Goal: Transaction & Acquisition: Purchase product/service

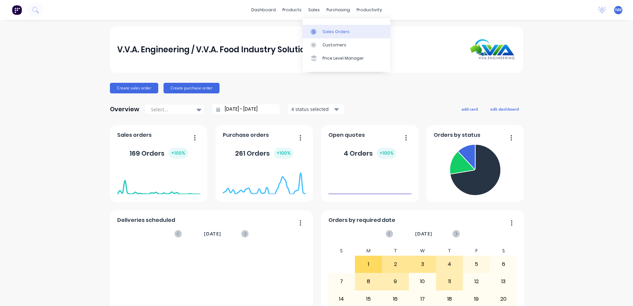
click at [323, 33] on div "Sales Orders" at bounding box center [335, 32] width 27 height 6
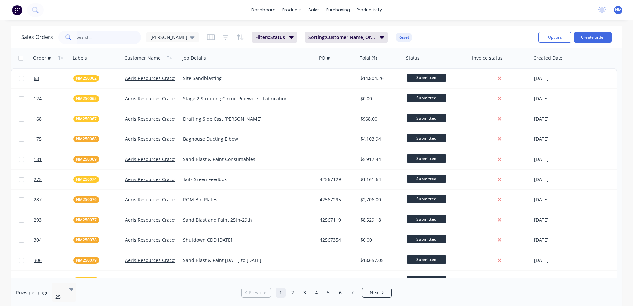
drag, startPoint x: 83, startPoint y: 39, endPoint x: 95, endPoint y: 34, distance: 13.0
click at [84, 39] on input "text" at bounding box center [109, 37] width 65 height 13
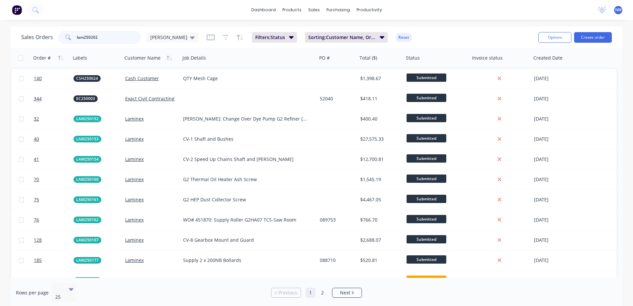
type input "lam250202"
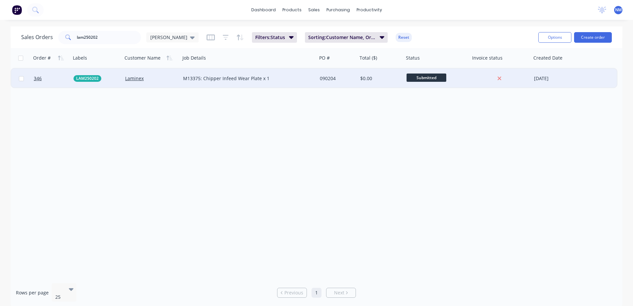
click at [342, 82] on div "090204" at bounding box center [337, 78] width 40 height 20
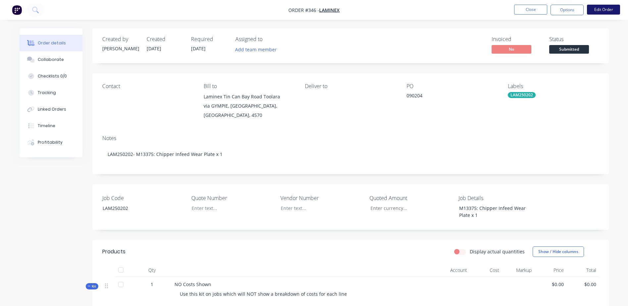
click at [603, 9] on button "Edit Order" at bounding box center [603, 10] width 33 height 10
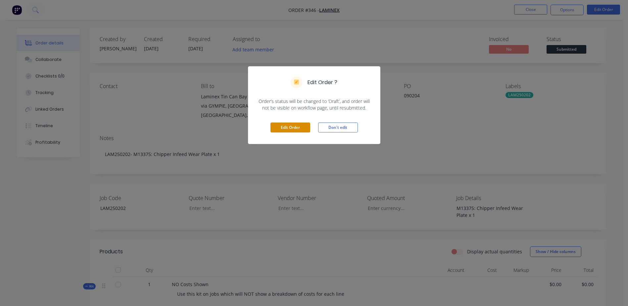
click at [294, 128] on button "Edit Order" at bounding box center [290, 127] width 40 height 10
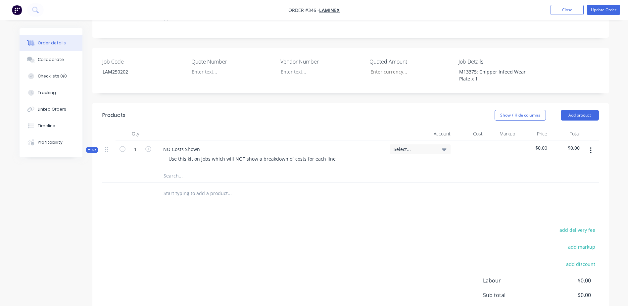
scroll to position [214, 0]
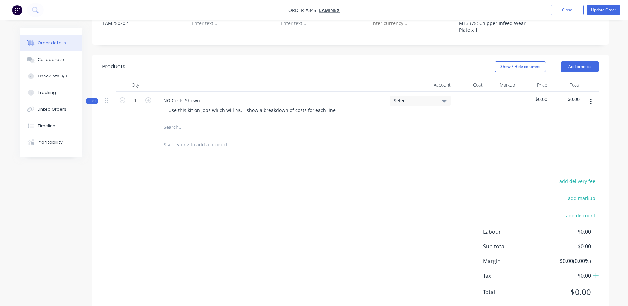
click at [169, 120] on input "text" at bounding box center [229, 126] width 132 height 13
type input "8"
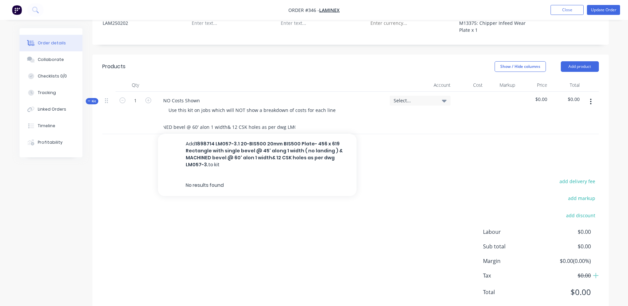
scroll to position [0, 300]
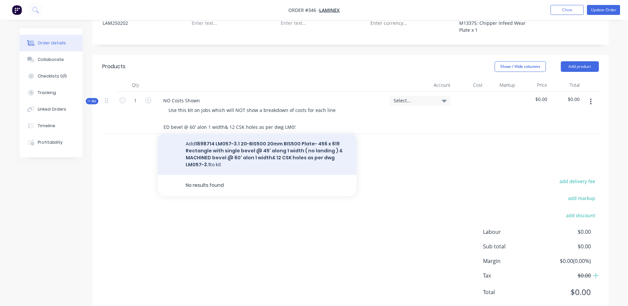
type input "1898714 LM057-3.1 20-BIS500 20mm BIS500 Plate- 456 x 619 Rectangle with single …"
click at [267, 134] on button "Add 1898714 LM057-3.1 20-BIS500 20mm BIS500 Plate- 456 x 619 Rectangle with sin…" at bounding box center [257, 154] width 199 height 41
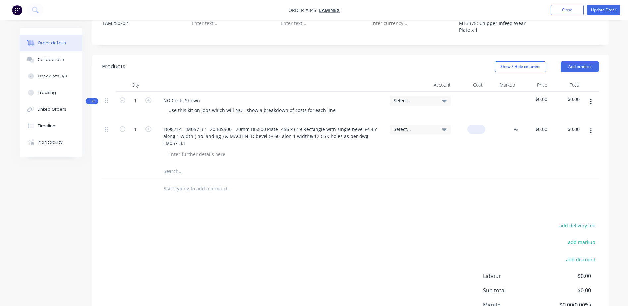
click at [481, 124] on input at bounding box center [477, 129] width 15 height 10
type input "$629.00"
click at [601, 11] on button "Update Order" at bounding box center [603, 10] width 33 height 10
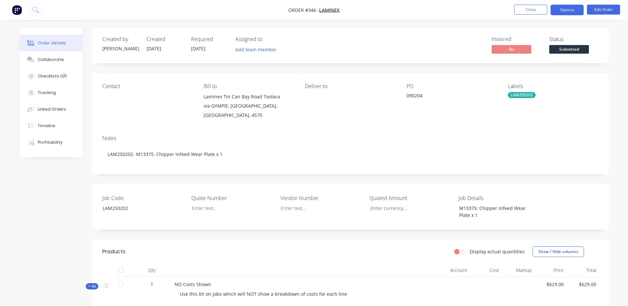
click at [569, 11] on button "Options" at bounding box center [566, 10] width 33 height 11
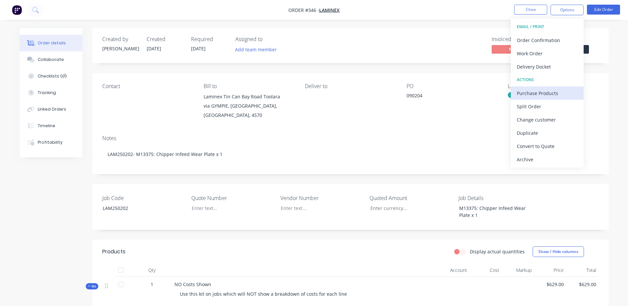
click at [558, 91] on div "Purchase Products" at bounding box center [547, 93] width 61 height 10
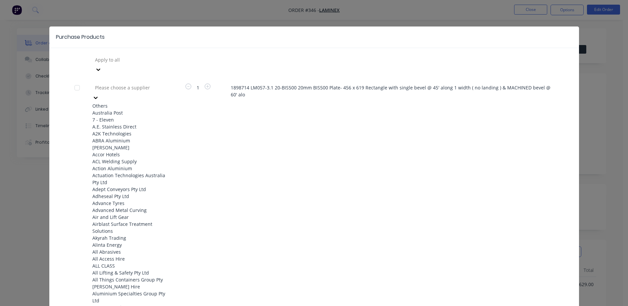
click at [107, 83] on div at bounding box center [141, 87] width 95 height 8
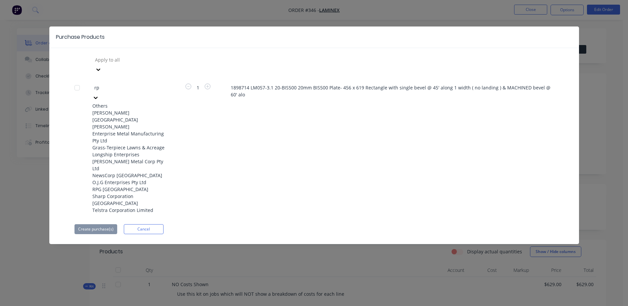
type input "rpg"
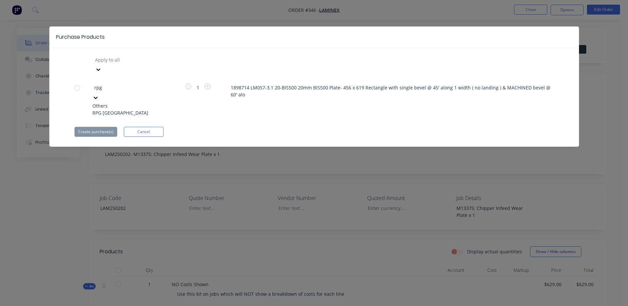
click at [119, 109] on div "RPG Australia" at bounding box center [128, 112] width 73 height 7
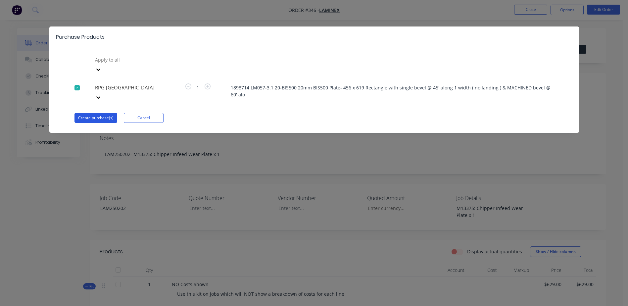
click at [99, 113] on button "Create purchase(s)" at bounding box center [95, 118] width 43 height 10
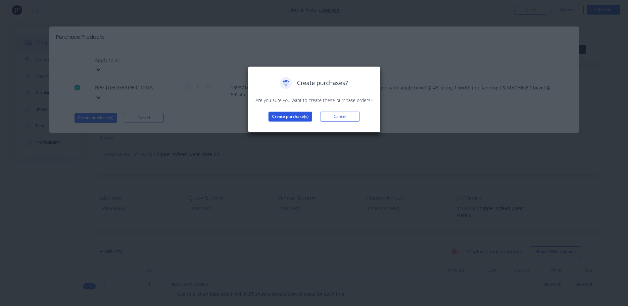
click at [288, 116] on button "Create purchase(s)" at bounding box center [290, 117] width 44 height 10
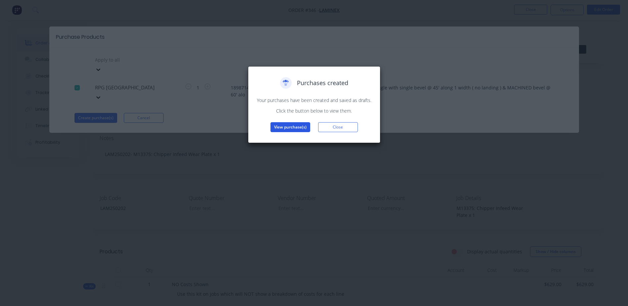
click at [290, 127] on button "View purchase(s)" at bounding box center [290, 127] width 40 height 10
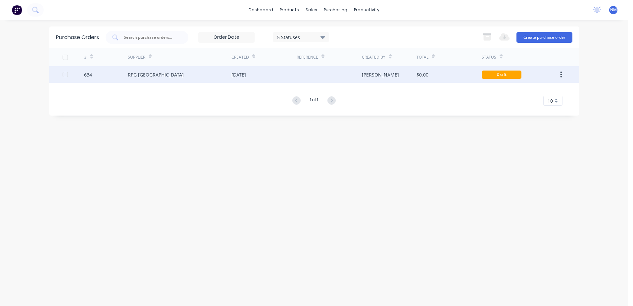
click at [448, 74] on div "$0.00" at bounding box center [448, 74] width 65 height 17
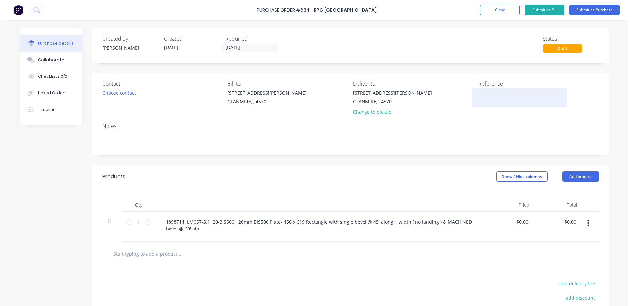
click at [488, 95] on textarea at bounding box center [519, 96] width 83 height 15
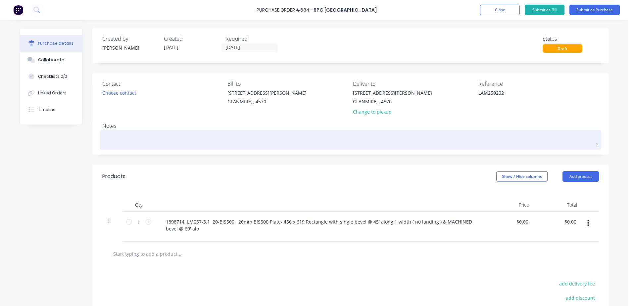
type textarea "LAM250202"
click at [123, 131] on div at bounding box center [350, 139] width 496 height 17
click at [109, 141] on textarea at bounding box center [350, 138] width 496 height 15
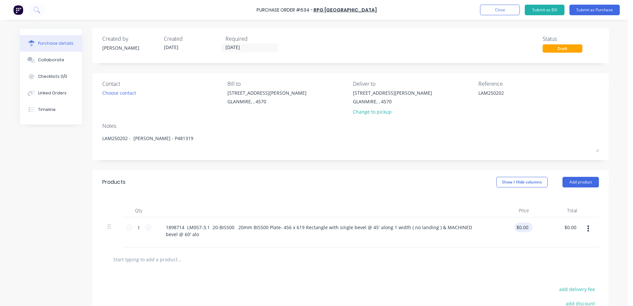
type textarea "LAM250202 - jason Quote - P481319"
click at [514, 232] on div "$0.00 $0.00" at bounding box center [521, 227] width 15 height 10
click at [522, 229] on input "0.00" at bounding box center [523, 227] width 13 height 10
drag, startPoint x: 516, startPoint y: 228, endPoint x: 596, endPoint y: 227, distance: 80.8
click at [594, 227] on div "1 1 1898714 LM057-3.1 20-BIS500 20mm BIS500 Plate- 456 x 619 Rectangle with sin…" at bounding box center [350, 232] width 496 height 30
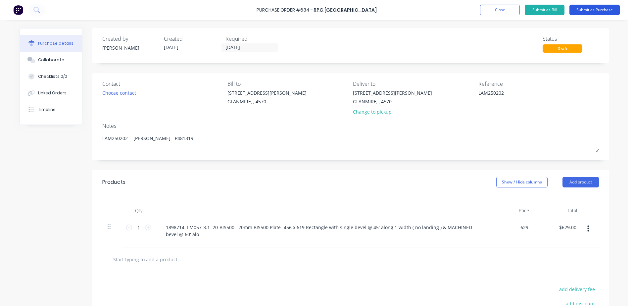
type input "$629.00"
click at [606, 12] on button "Submit as Purchase" at bounding box center [594, 10] width 50 height 11
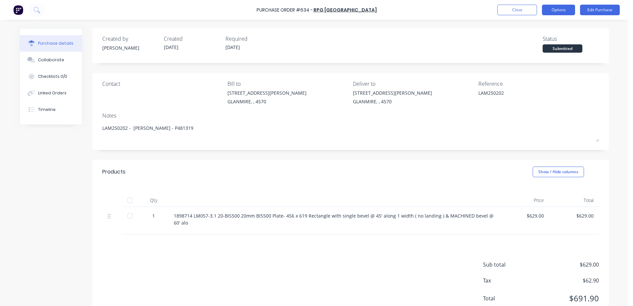
click at [561, 10] on button "Options" at bounding box center [558, 10] width 33 height 11
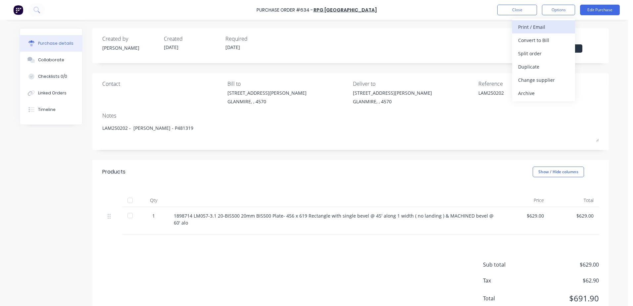
click at [552, 29] on div "Print / Email" at bounding box center [543, 27] width 51 height 10
click at [548, 38] on div "With pricing" at bounding box center [543, 40] width 51 height 10
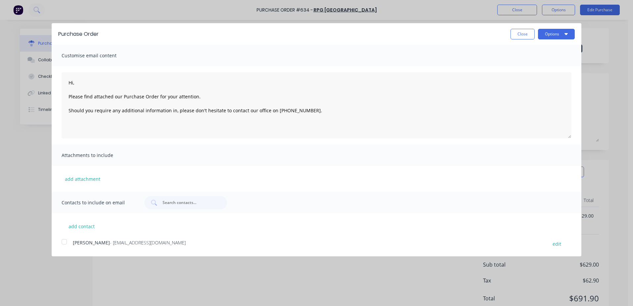
click at [67, 244] on div at bounding box center [64, 241] width 13 height 13
click at [563, 33] on button "Options" at bounding box center [556, 34] width 37 height 11
click at [537, 66] on div "Email" at bounding box center [543, 64] width 51 height 10
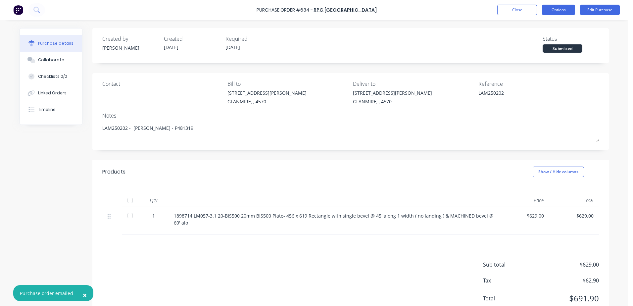
click at [553, 9] on button "Options" at bounding box center [558, 10] width 33 height 11
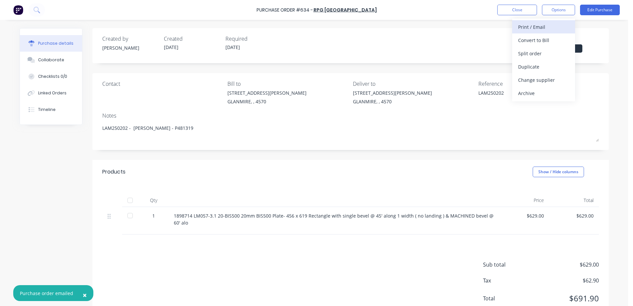
click at [524, 28] on div "Print / Email" at bounding box center [543, 27] width 51 height 10
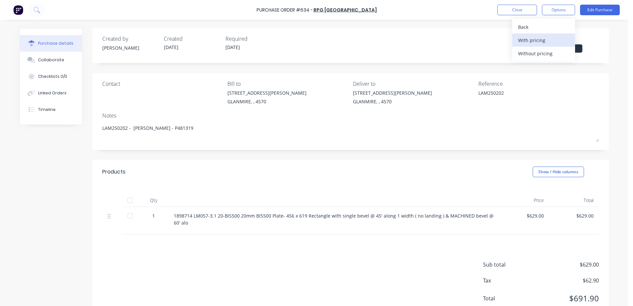
click at [531, 41] on div "With pricing" at bounding box center [543, 40] width 51 height 10
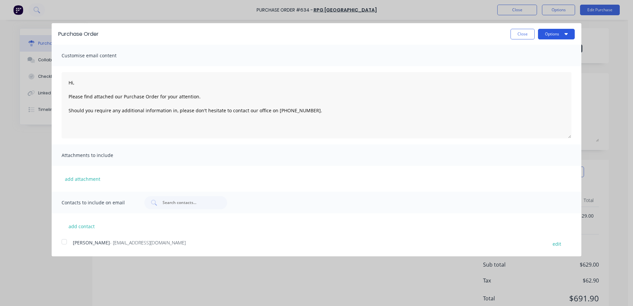
click at [550, 36] on button "Options" at bounding box center [556, 34] width 37 height 11
click at [522, 51] on div "Print" at bounding box center [543, 51] width 51 height 10
click at [515, 33] on button "Close" at bounding box center [522, 34] width 24 height 11
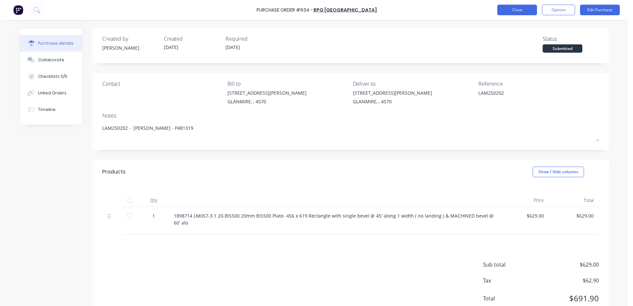
click at [504, 12] on button "Close" at bounding box center [517, 10] width 40 height 11
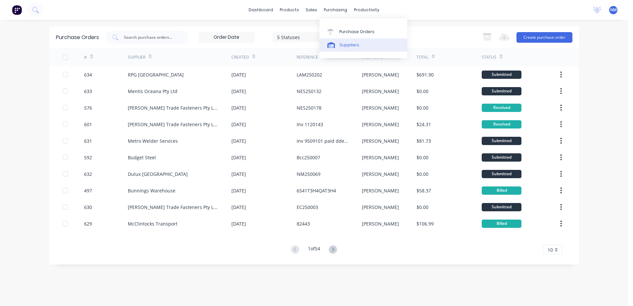
click at [347, 44] on div "Suppliers" at bounding box center [349, 45] width 20 height 6
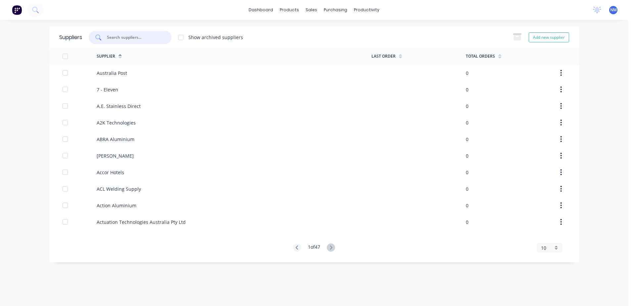
click at [127, 38] on input "text" at bounding box center [133, 37] width 55 height 7
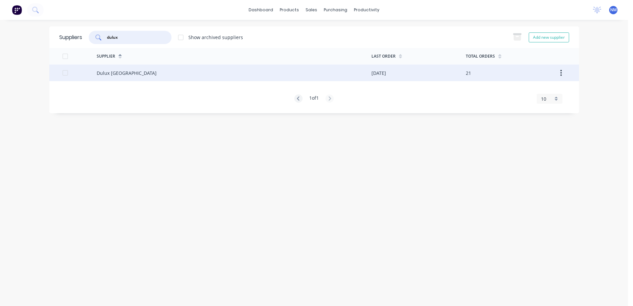
type input "dulux"
click at [258, 74] on div "Dulux [GEOGRAPHIC_DATA]" at bounding box center [234, 73] width 275 height 17
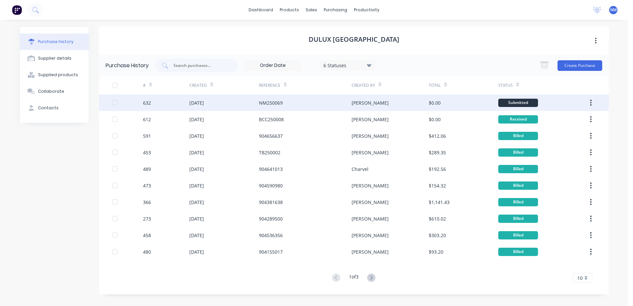
click at [409, 104] on div "[PERSON_NAME]" at bounding box center [389, 102] width 77 height 17
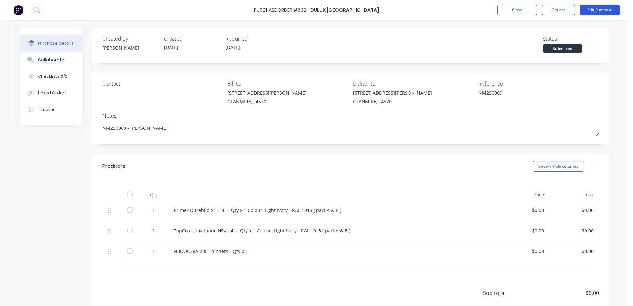
click at [595, 11] on button "Edit Purchase" at bounding box center [600, 10] width 40 height 11
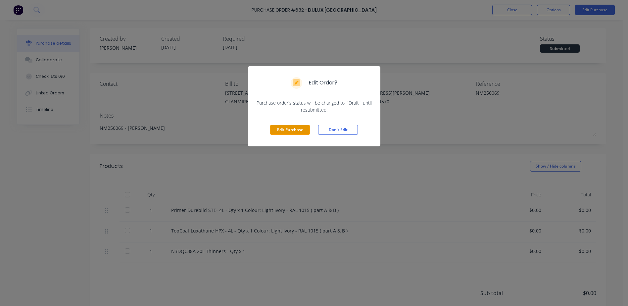
click at [289, 129] on button "Edit Purchase" at bounding box center [290, 130] width 40 height 10
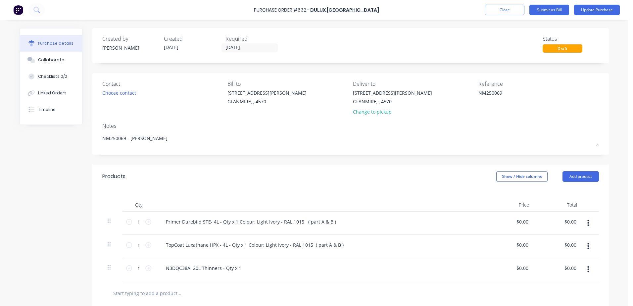
scroll to position [66, 0]
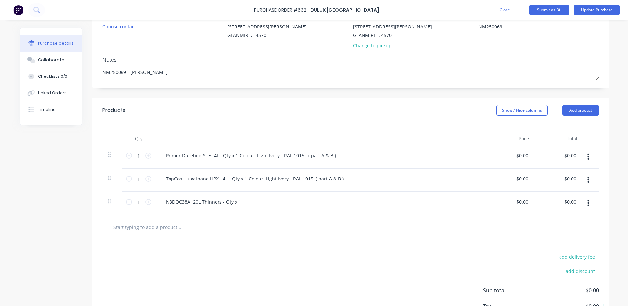
click at [163, 229] on input "text" at bounding box center [179, 226] width 132 height 13
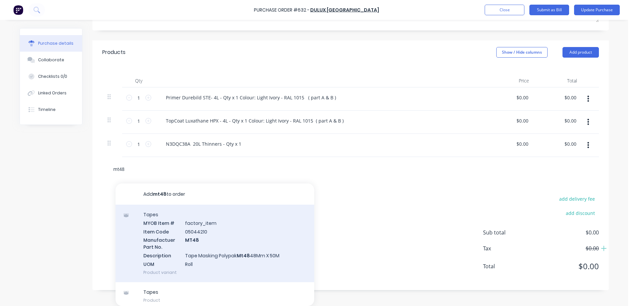
scroll to position [4, 0]
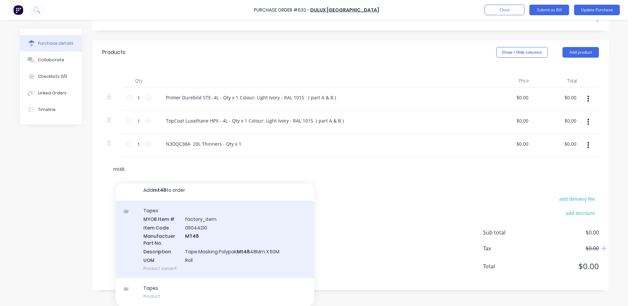
type input "mt48"
click at [195, 231] on div "Tapes MYOB Item # factory_item Item Code 05044210 Manufactuer Part No. MT48 Des…" at bounding box center [214, 239] width 199 height 77
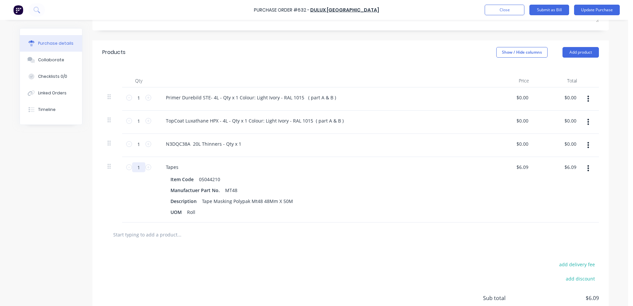
drag, startPoint x: 133, startPoint y: 168, endPoint x: 145, endPoint y: 161, distance: 13.5
click at [145, 162] on div "1 1" at bounding box center [138, 190] width 33 height 66
type input "12"
type input "$73.08"
type input "12"
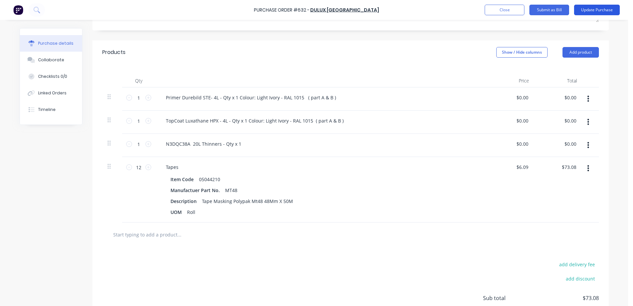
click at [592, 11] on button "Update Purchase" at bounding box center [597, 10] width 46 height 11
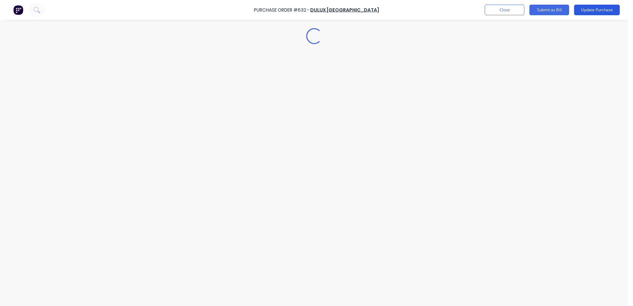
scroll to position [0, 0]
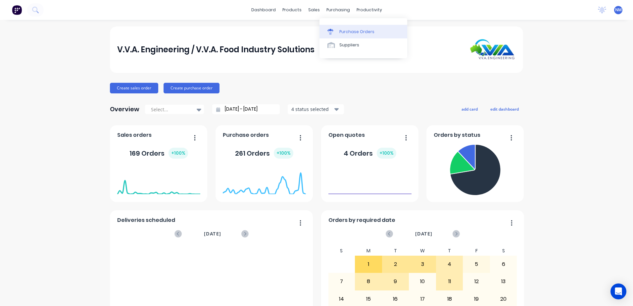
click at [352, 30] on div "Purchase Orders" at bounding box center [356, 32] width 35 height 6
